Goal: Obtain resource: Obtain resource

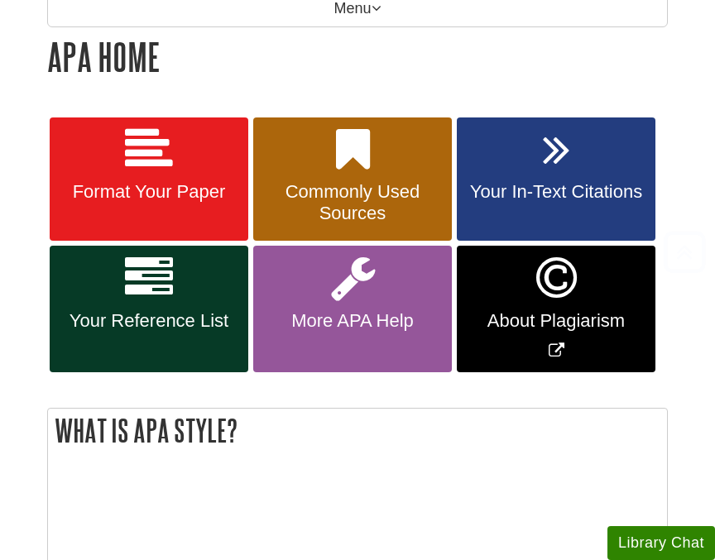
scroll to position [261, 0]
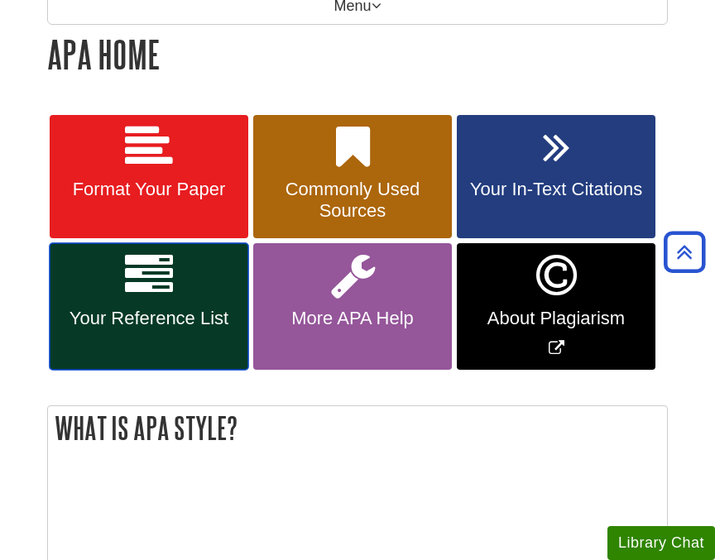
click at [146, 311] on span "Your Reference List" at bounding box center [149, 319] width 174 height 22
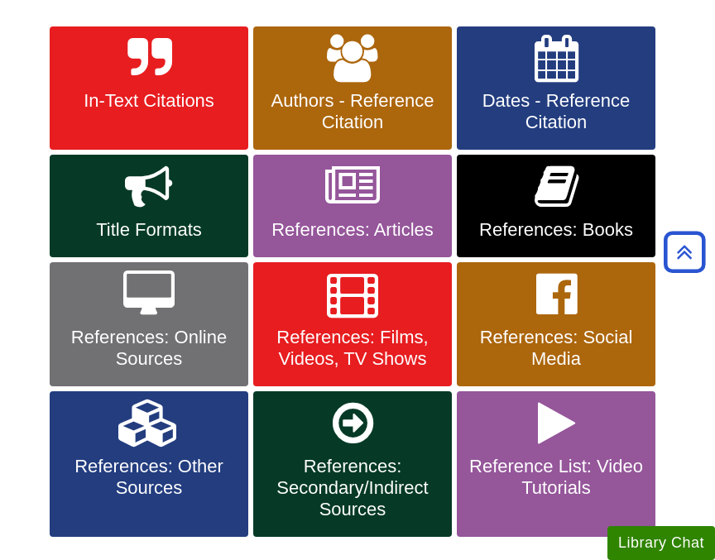
scroll to position [351, 0]
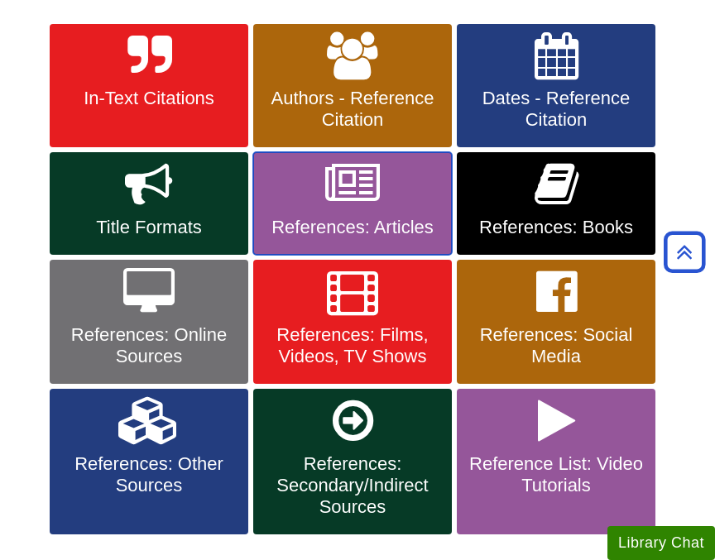
click at [361, 222] on span "References: Articles" at bounding box center [352, 228] width 174 height 22
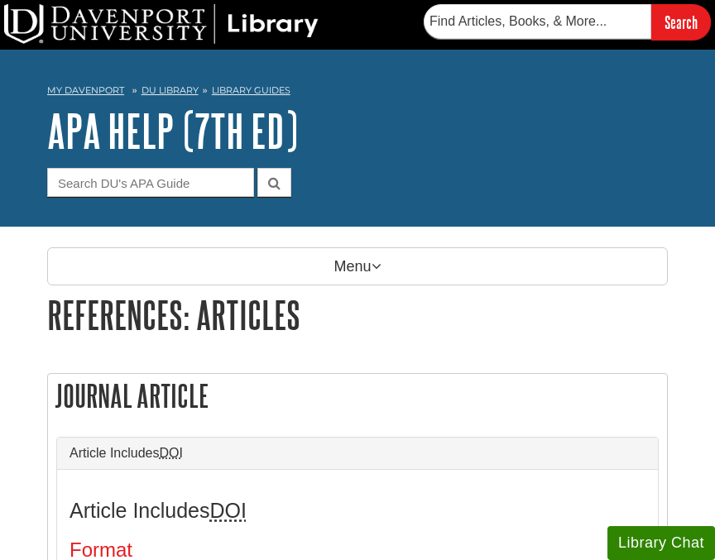
click at [158, 98] on nav "My [PERSON_NAME] DU Library Library Guides APA APA Help (7th Ed) References: Ar…" at bounding box center [357, 92] width 620 height 26
click at [160, 94] on link "DU Library" at bounding box center [169, 90] width 57 height 12
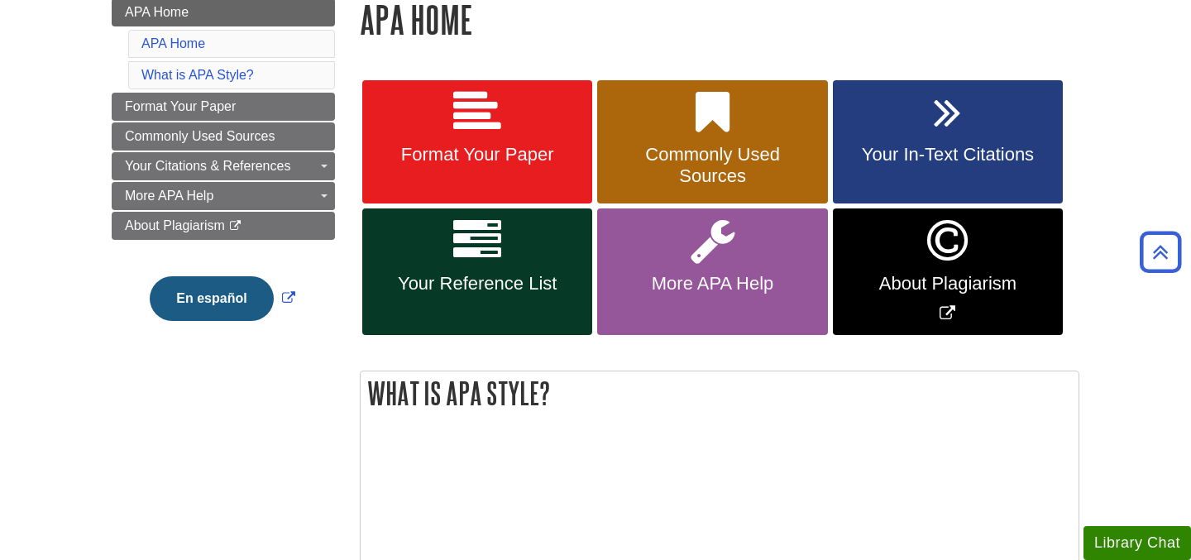
scroll to position [201, 0]
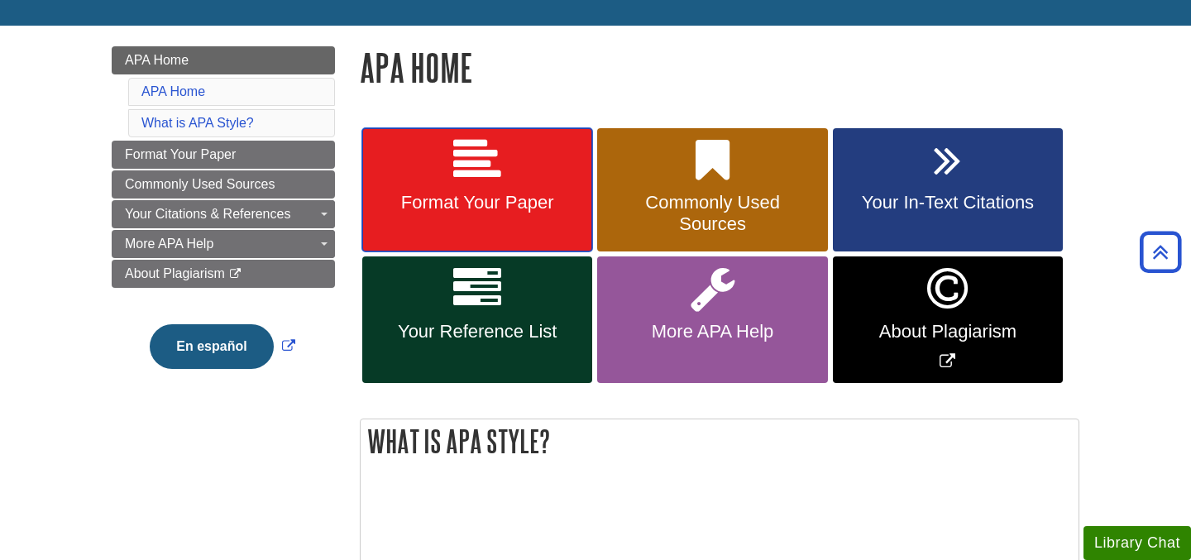
click at [512, 199] on span "Format Your Paper" at bounding box center [477, 203] width 205 height 22
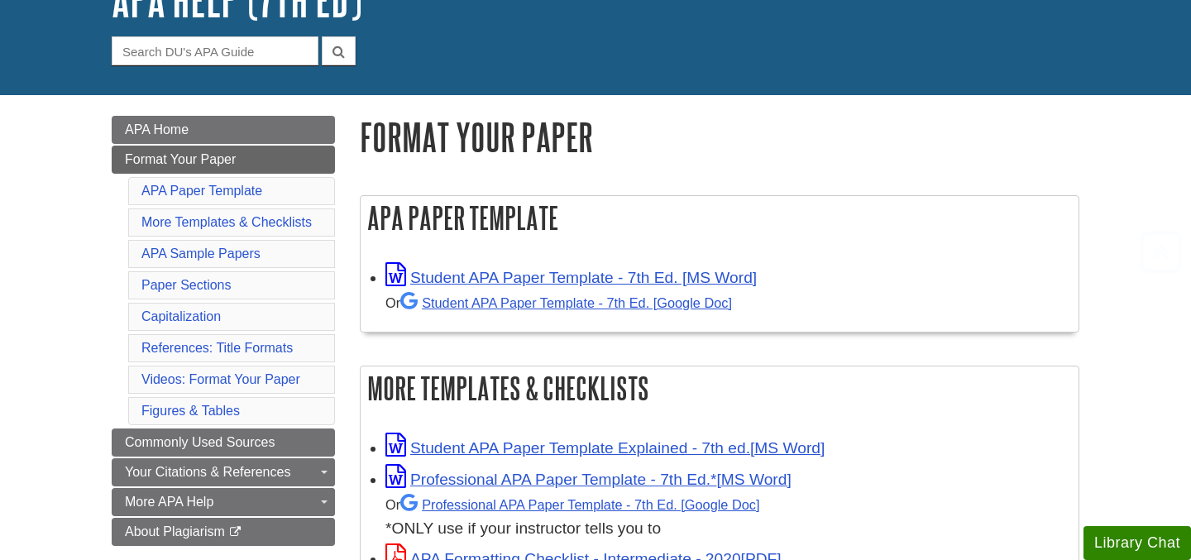
scroll to position [210, 0]
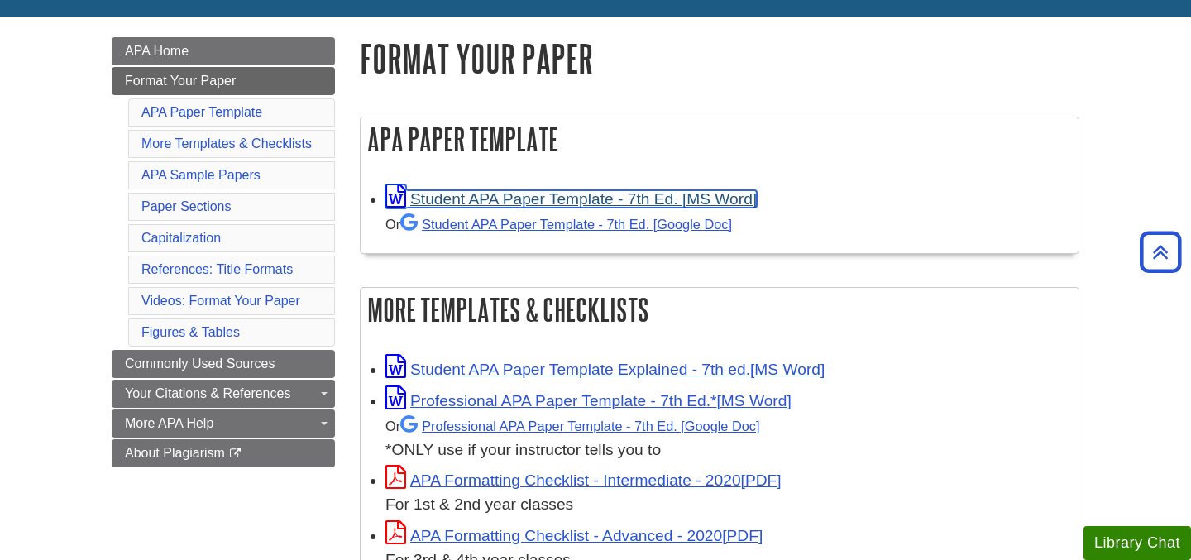
click at [548, 197] on link "Student APA Paper Template - 7th Ed. [MS Word]" at bounding box center [570, 198] width 371 height 17
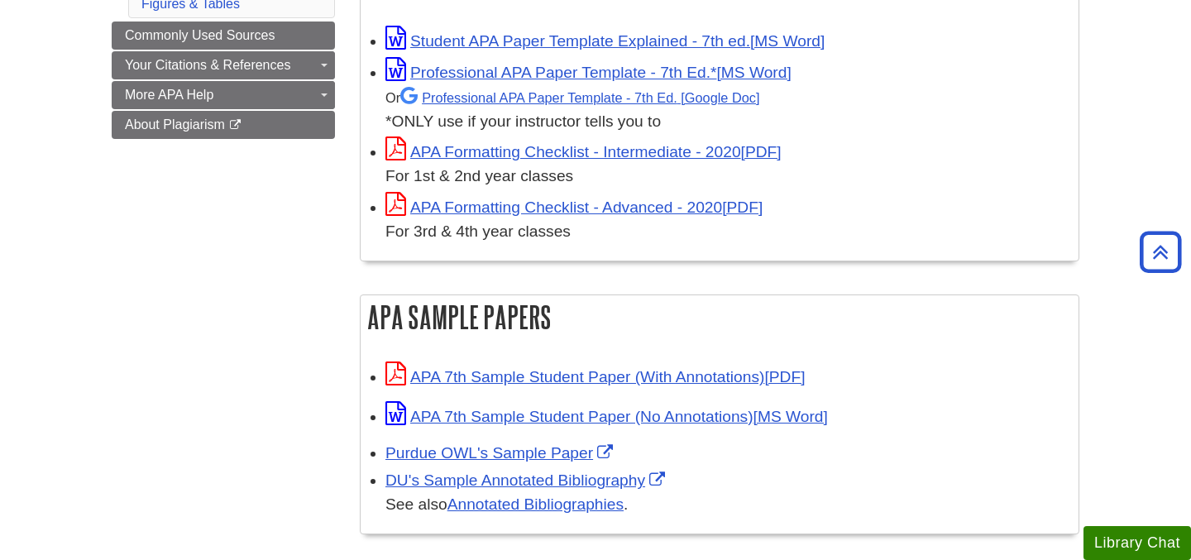
scroll to position [548, 0]
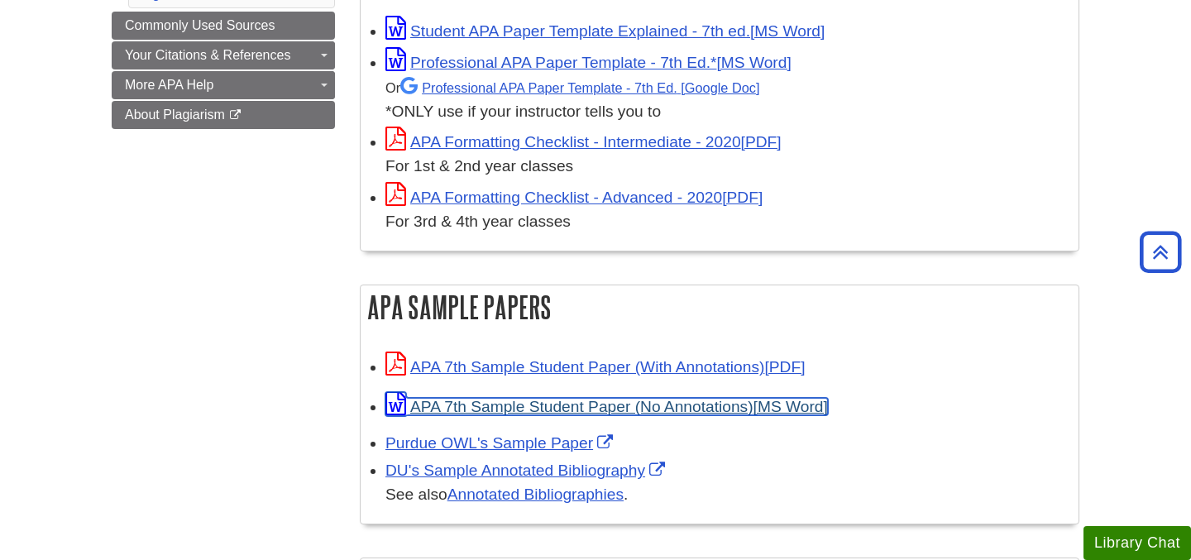
click at [503, 402] on link "APA 7th Sample Student Paper (No Annotations)" at bounding box center [606, 406] width 442 height 17
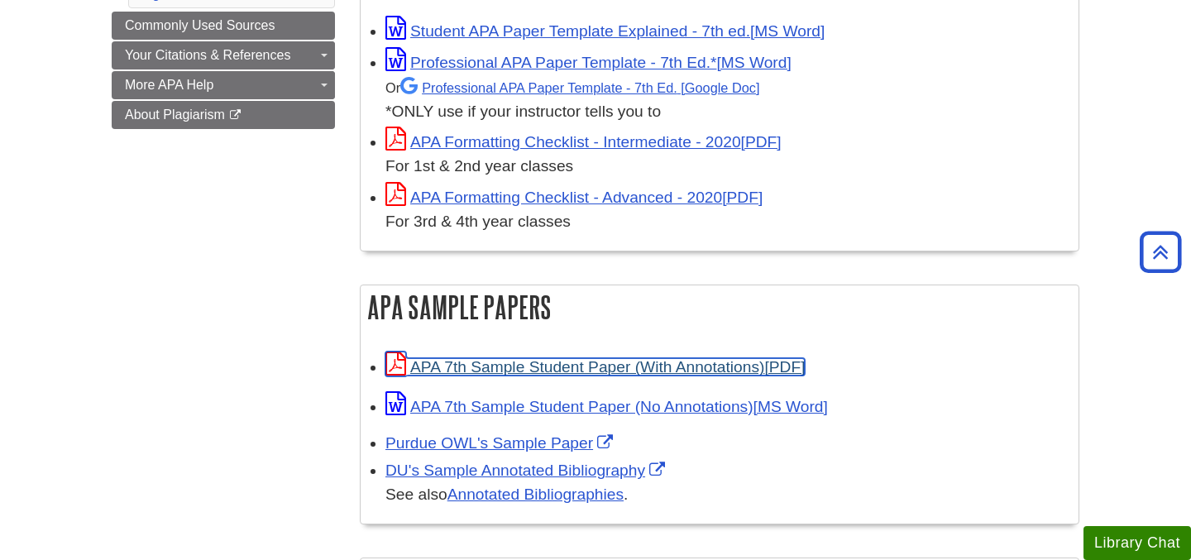
click at [564, 369] on link "APA 7th Sample Student Paper (With Annotations)" at bounding box center [594, 366] width 419 height 17
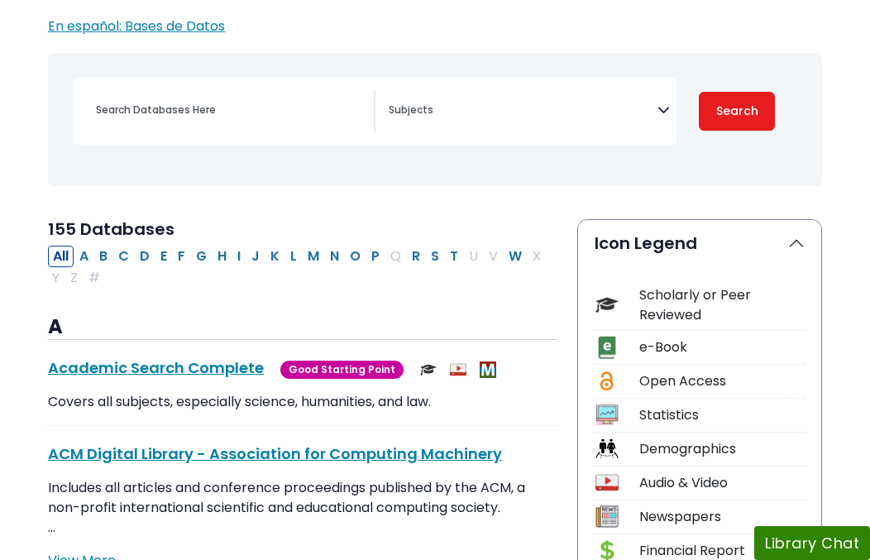
scroll to position [180, 0]
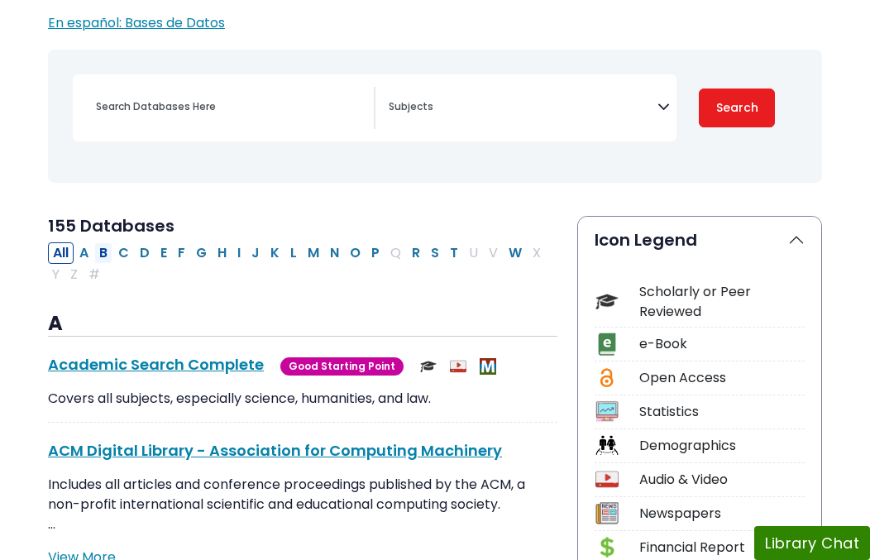
click at [100, 251] on button "B" at bounding box center [103, 253] width 18 height 22
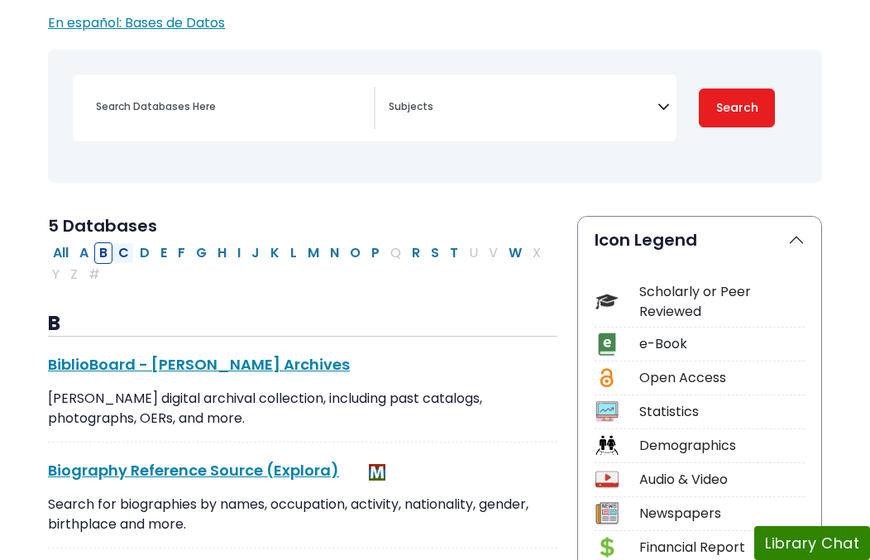
click at [123, 256] on button "C" at bounding box center [123, 253] width 21 height 22
select select "Database Subject Filter"
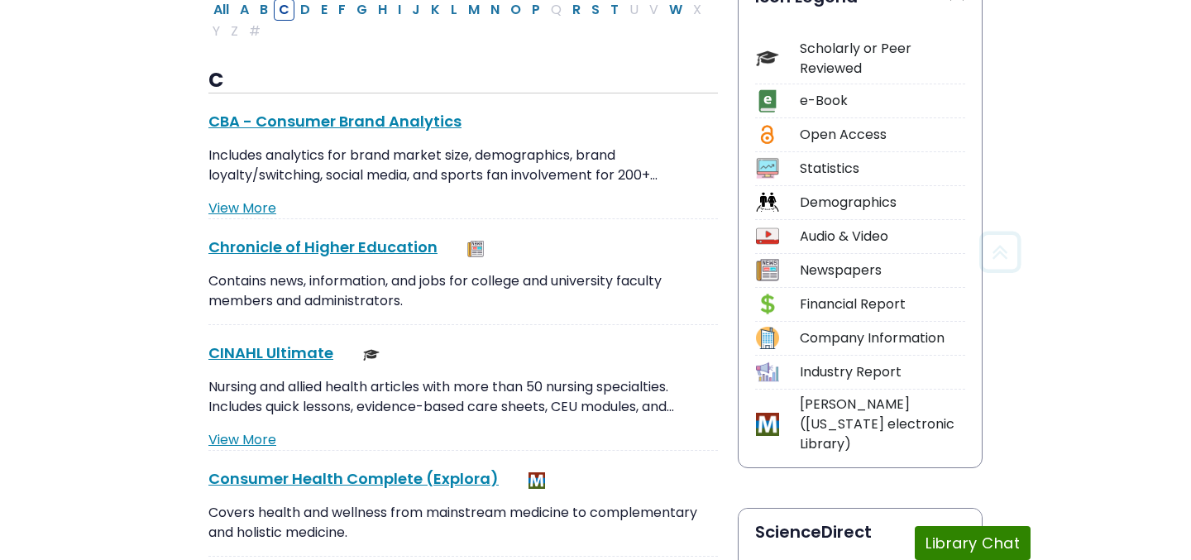
scroll to position [455, 0]
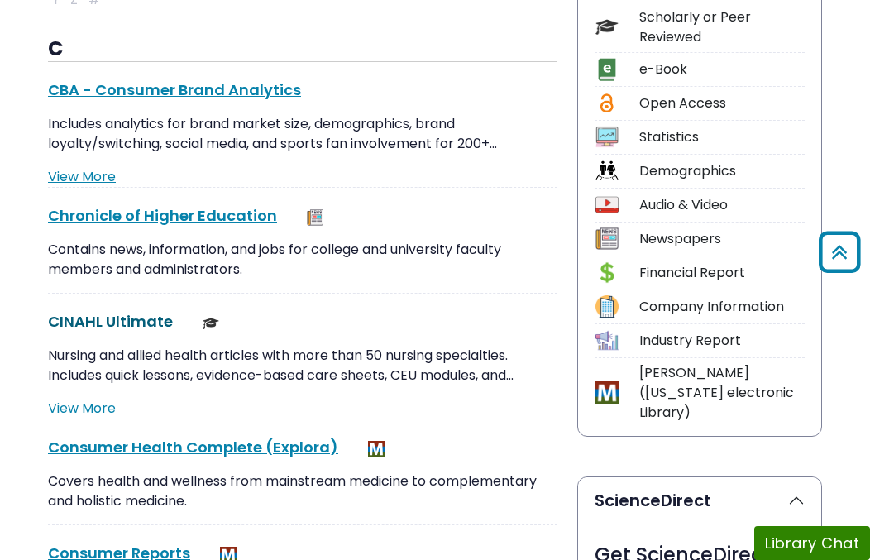
click at [133, 327] on link "CINAHL Ultimate This link opens in a new window" at bounding box center [110, 321] width 125 height 21
